Goal: Information Seeking & Learning: Find specific fact

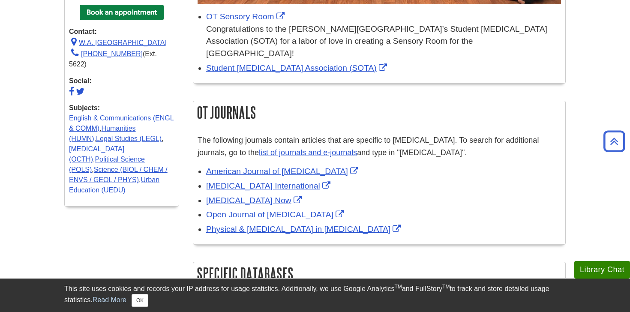
scroll to position [342, 0]
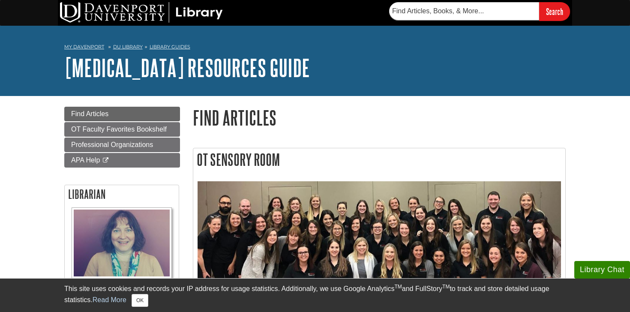
drag, startPoint x: 367, startPoint y: 107, endPoint x: 432, endPoint y: 0, distance: 125.2
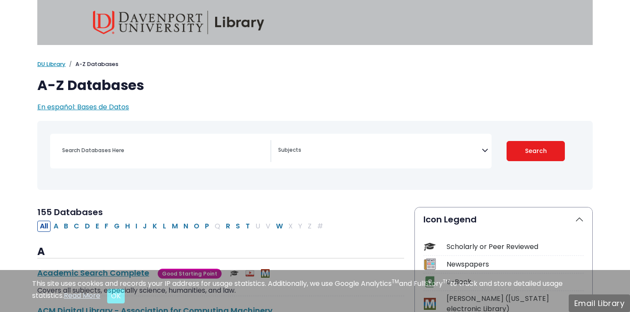
select select "Database Subject Filter"
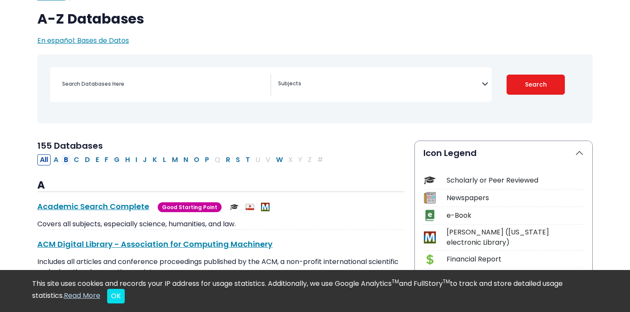
scroll to position [99, 0]
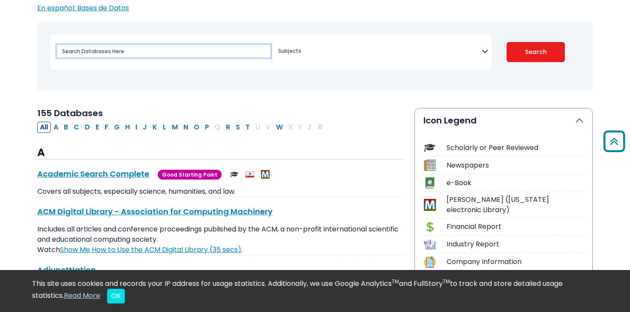
click at [147, 48] on input "Search database by title or keyword" at bounding box center [164, 51] width 214 height 12
type input "AJOT"
click at [507, 42] on button "Search" at bounding box center [536, 52] width 59 height 20
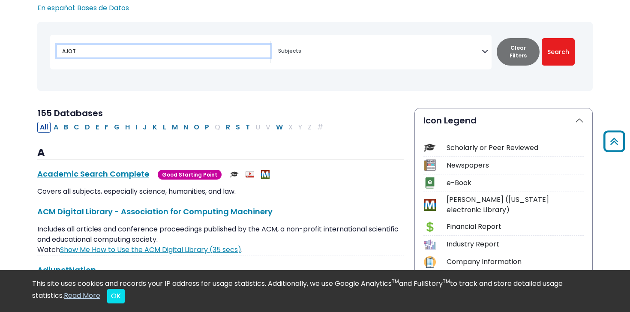
select select "Database Subject Filter"
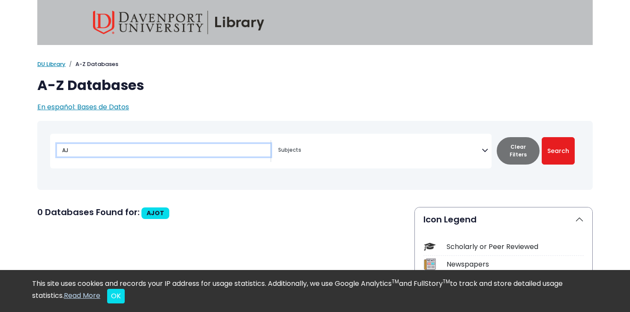
type input "A"
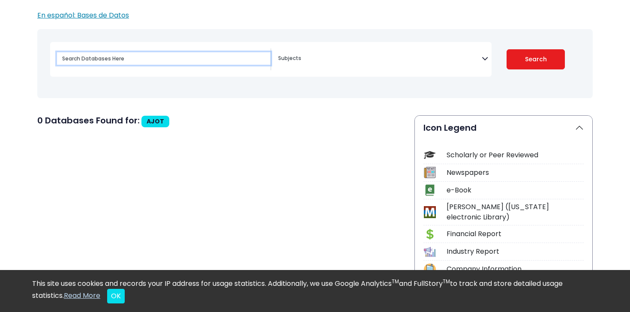
select select "Database Subject Filter"
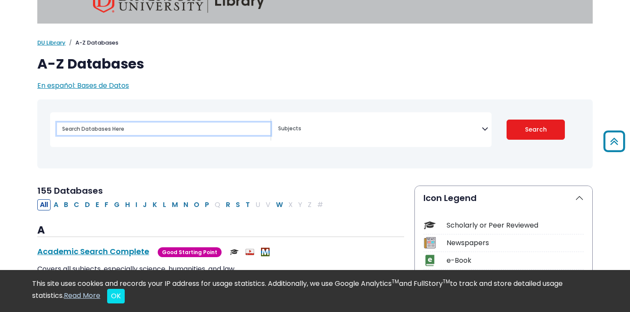
scroll to position [3, 0]
